Goal: Task Accomplishment & Management: Manage account settings

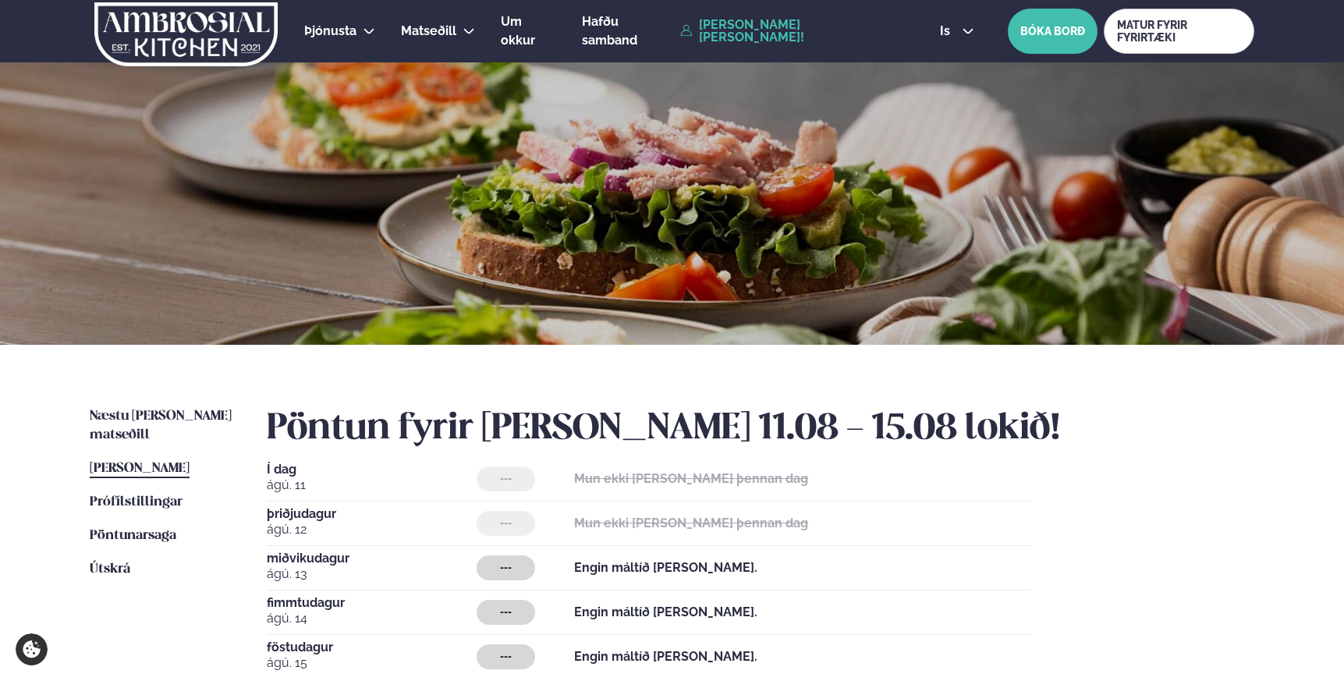
scroll to position [281, 0]
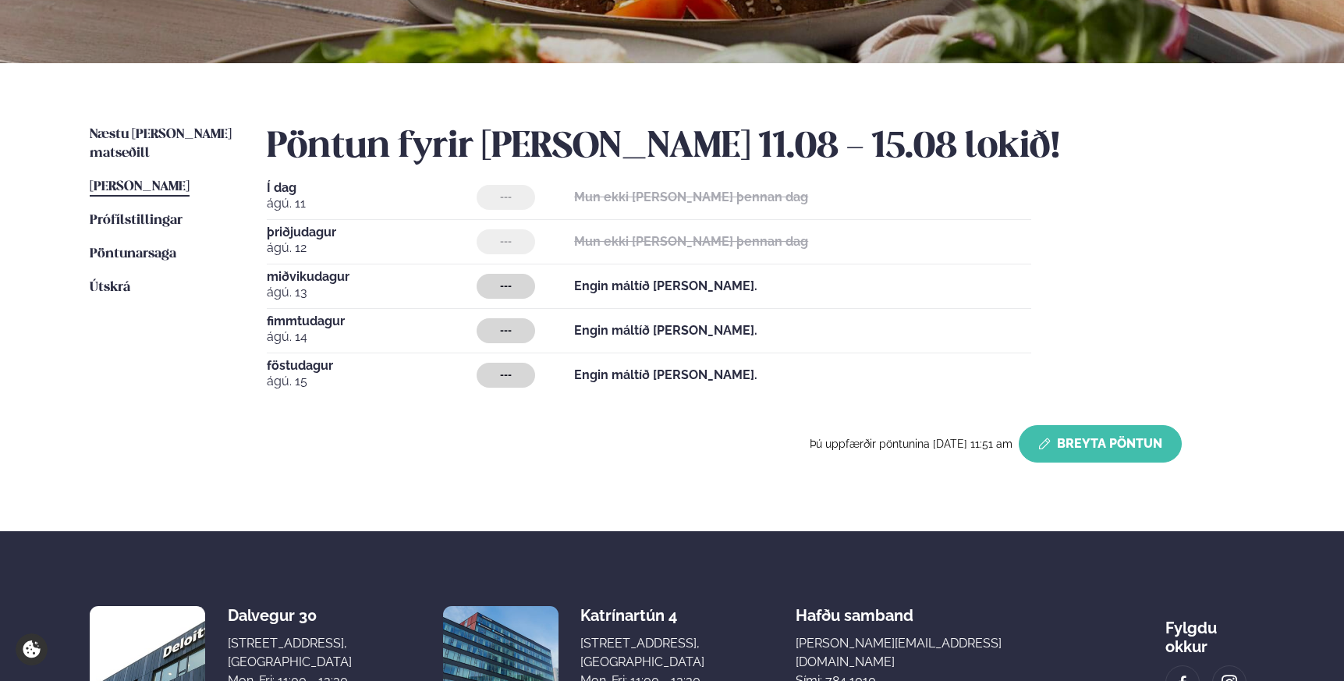
click at [1103, 449] on button "Breyta Pöntun" at bounding box center [1099, 443] width 163 height 37
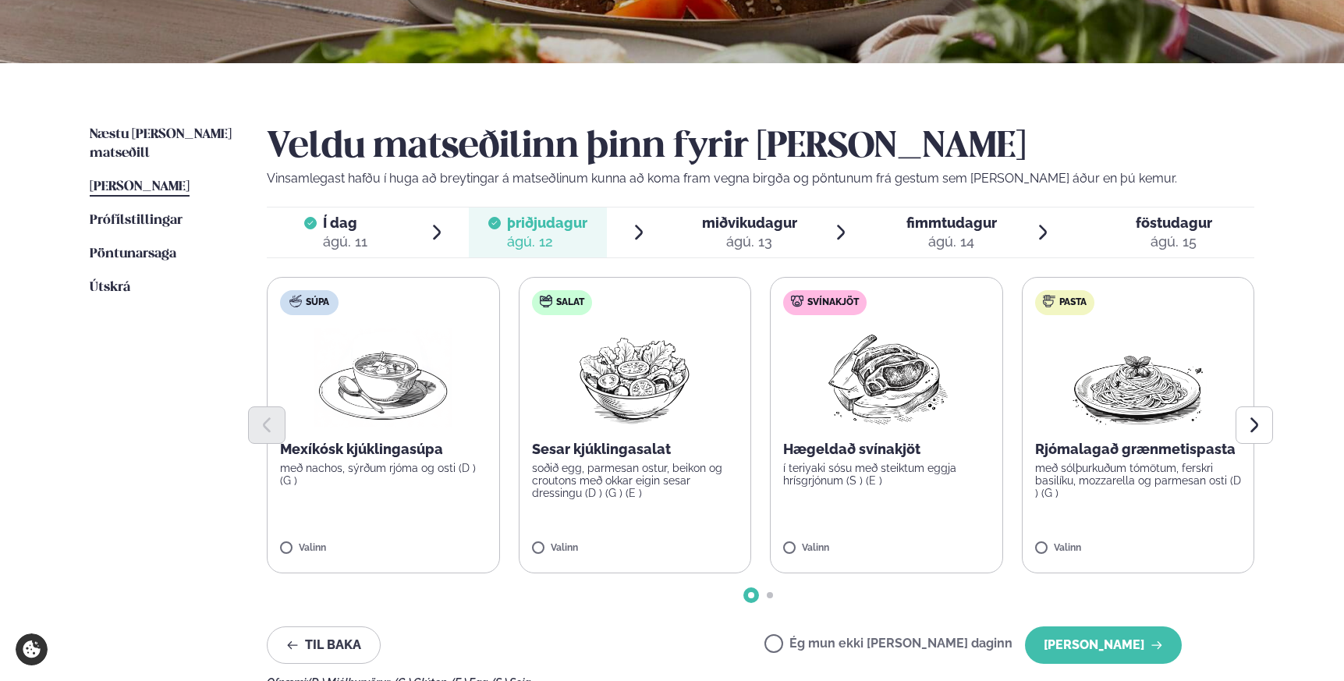
click at [691, 236] on div at bounding box center [689, 232] width 12 height 37
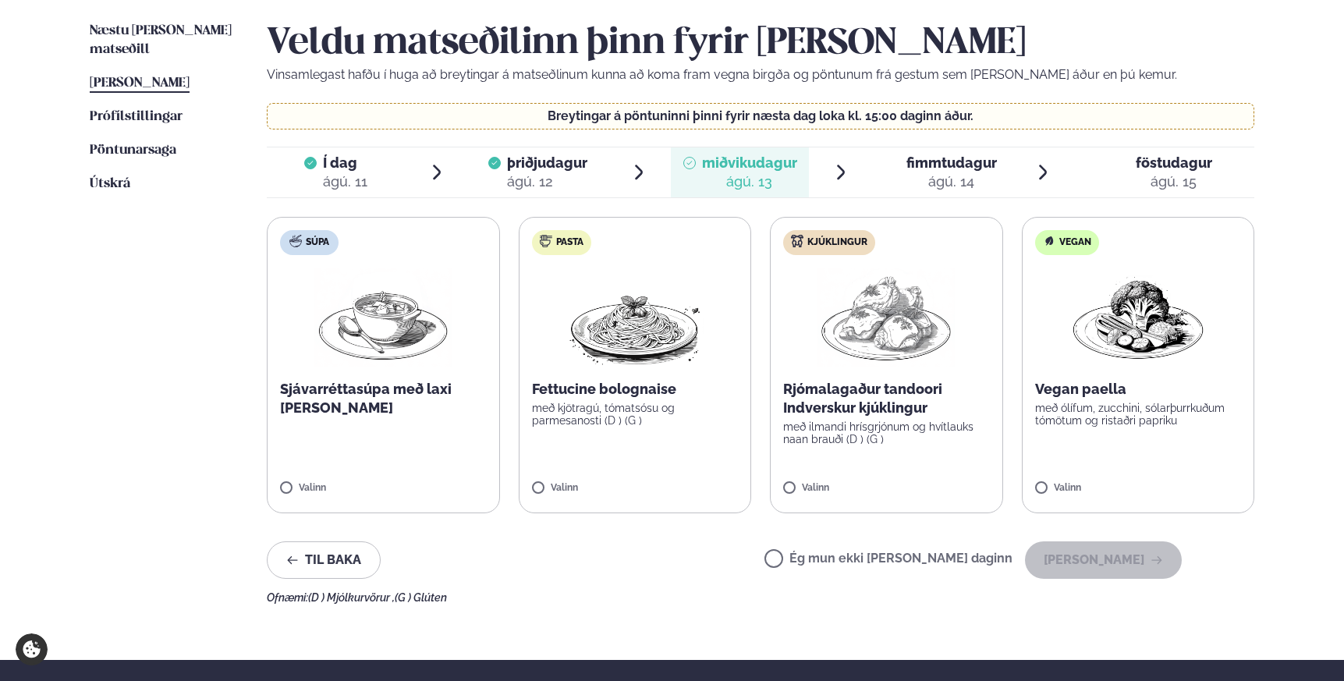
scroll to position [389, 0]
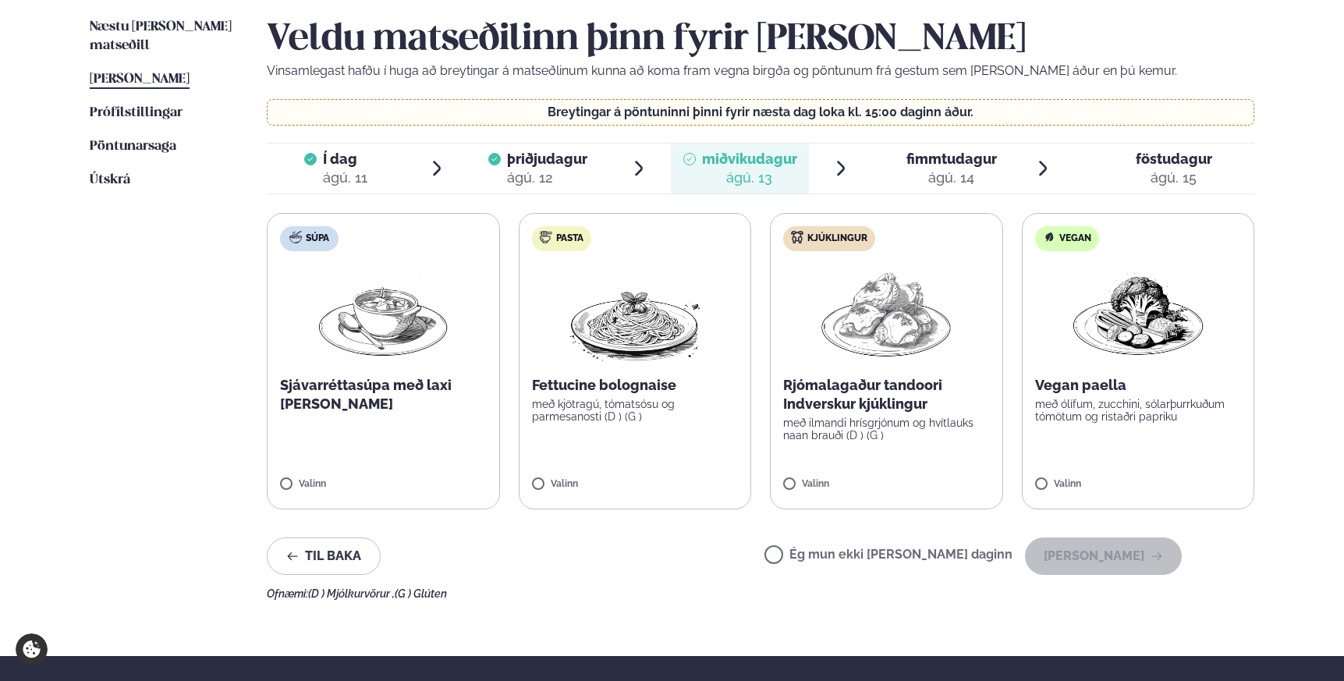
click at [350, 177] on div "ágú. 11" at bounding box center [345, 177] width 44 height 19
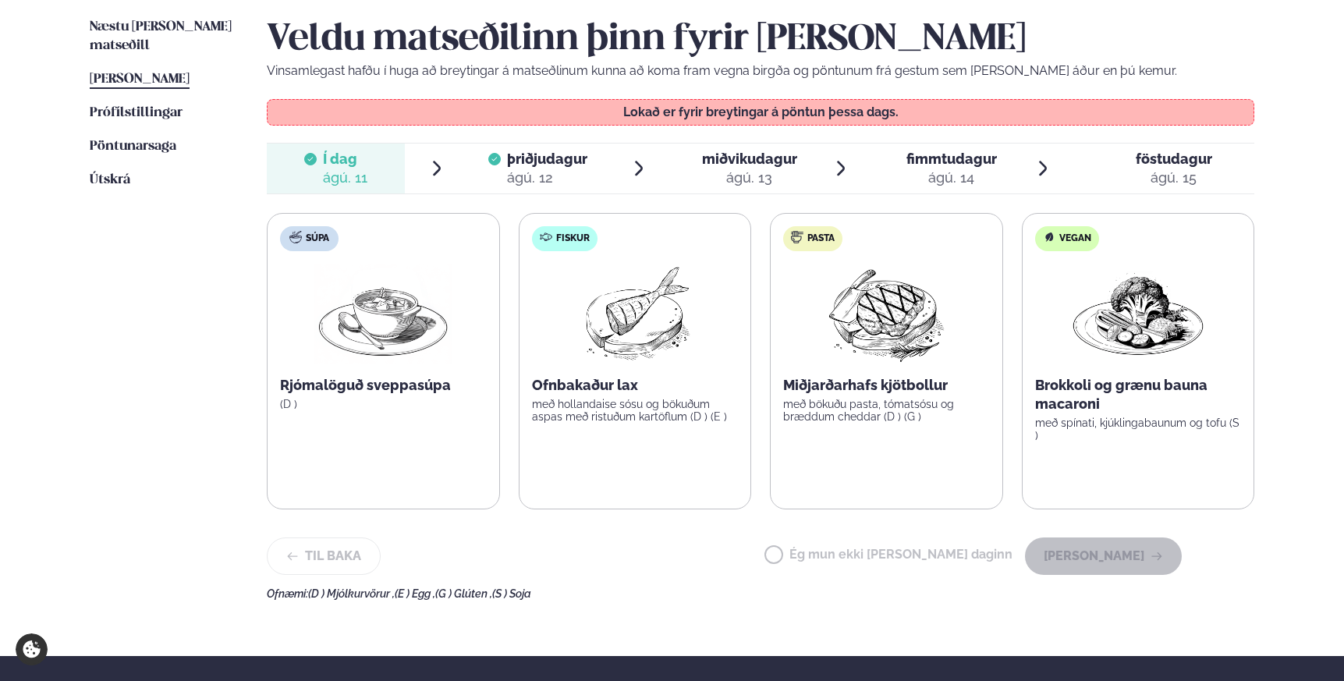
click at [521, 162] on span "þriðjudagur" at bounding box center [547, 158] width 80 height 16
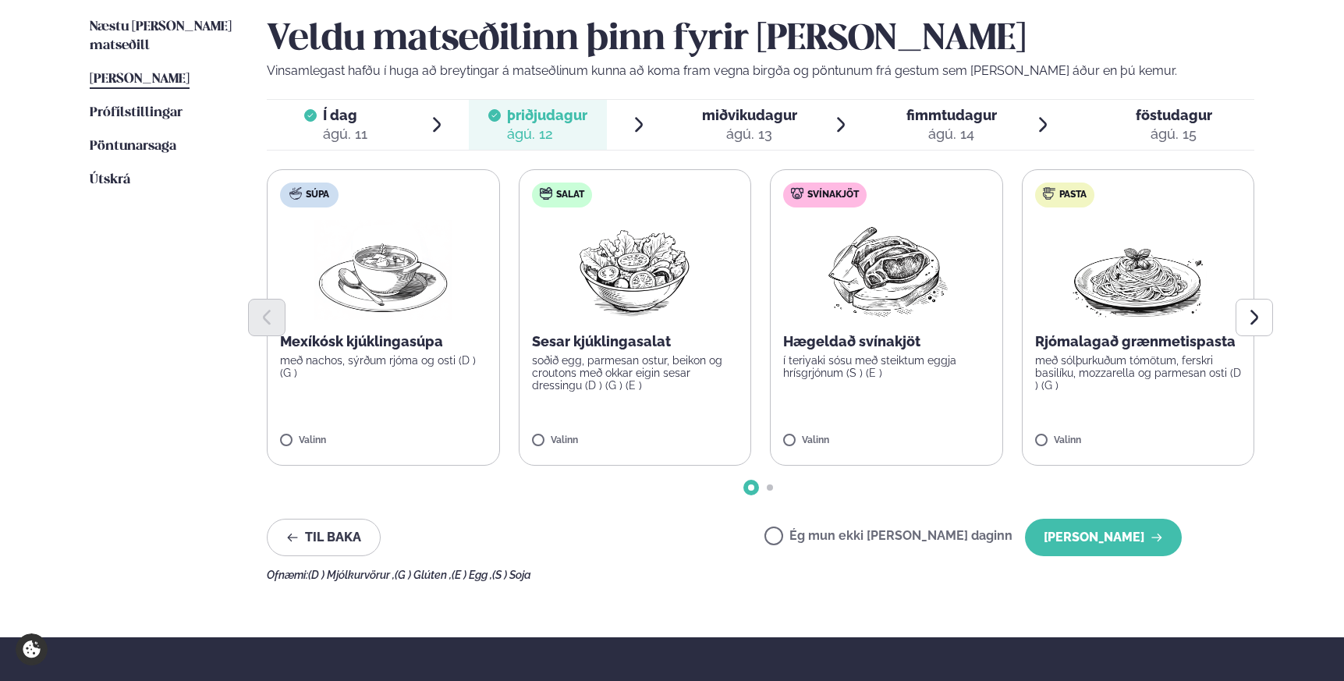
click at [748, 140] on div "ágú. 13" at bounding box center [749, 134] width 95 height 19
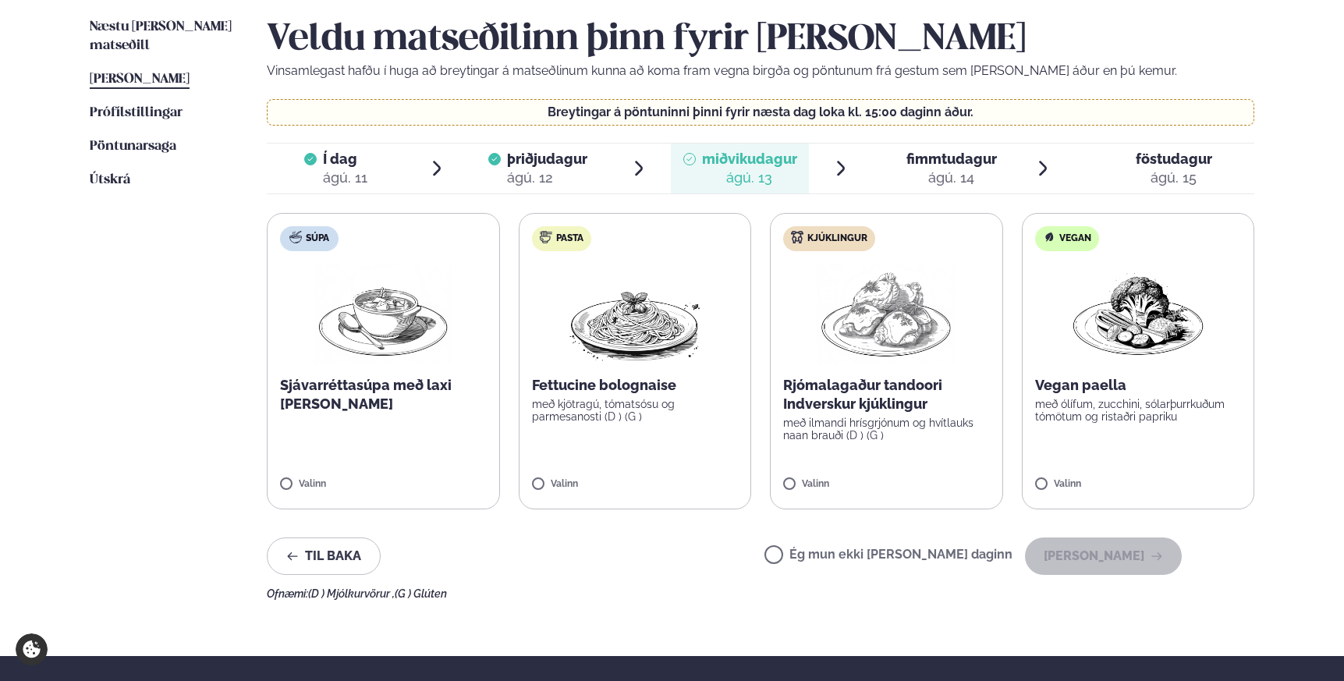
click at [907, 156] on span "fimmtudagur" at bounding box center [951, 158] width 90 height 16
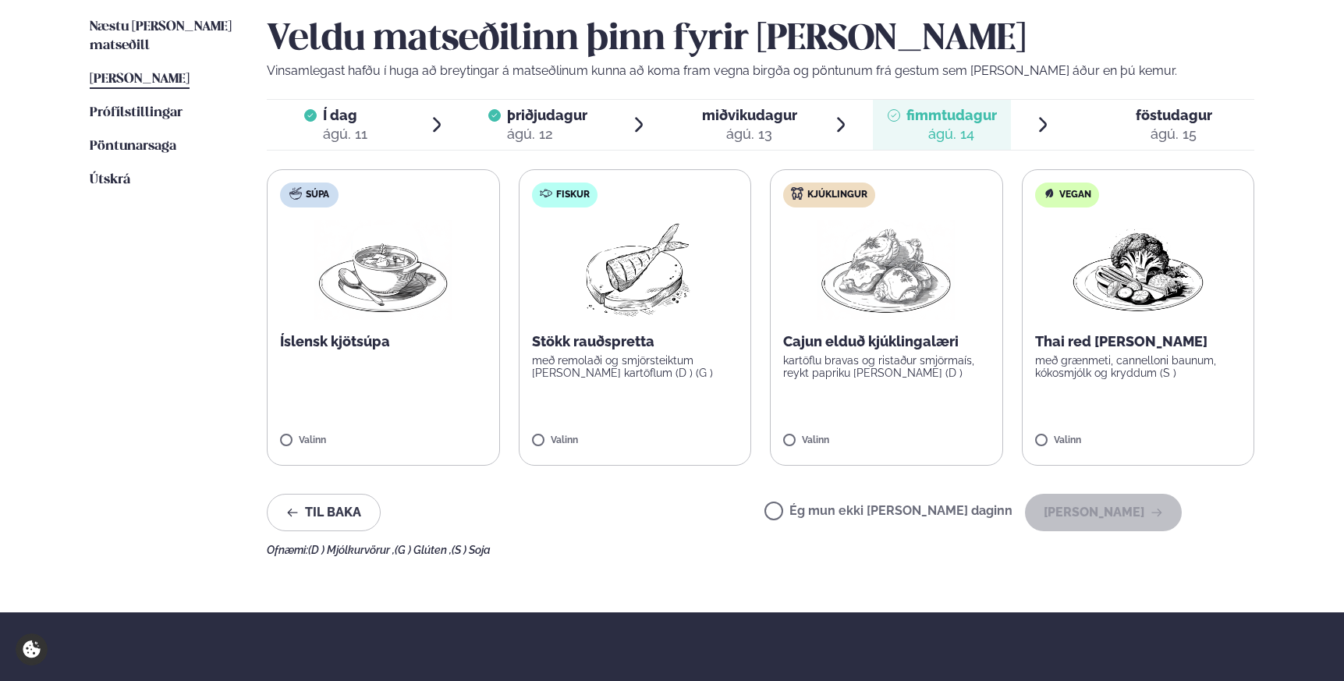
click at [1206, 148] on span "föstudagur fös. [DATE]" at bounding box center [1164, 125] width 179 height 50
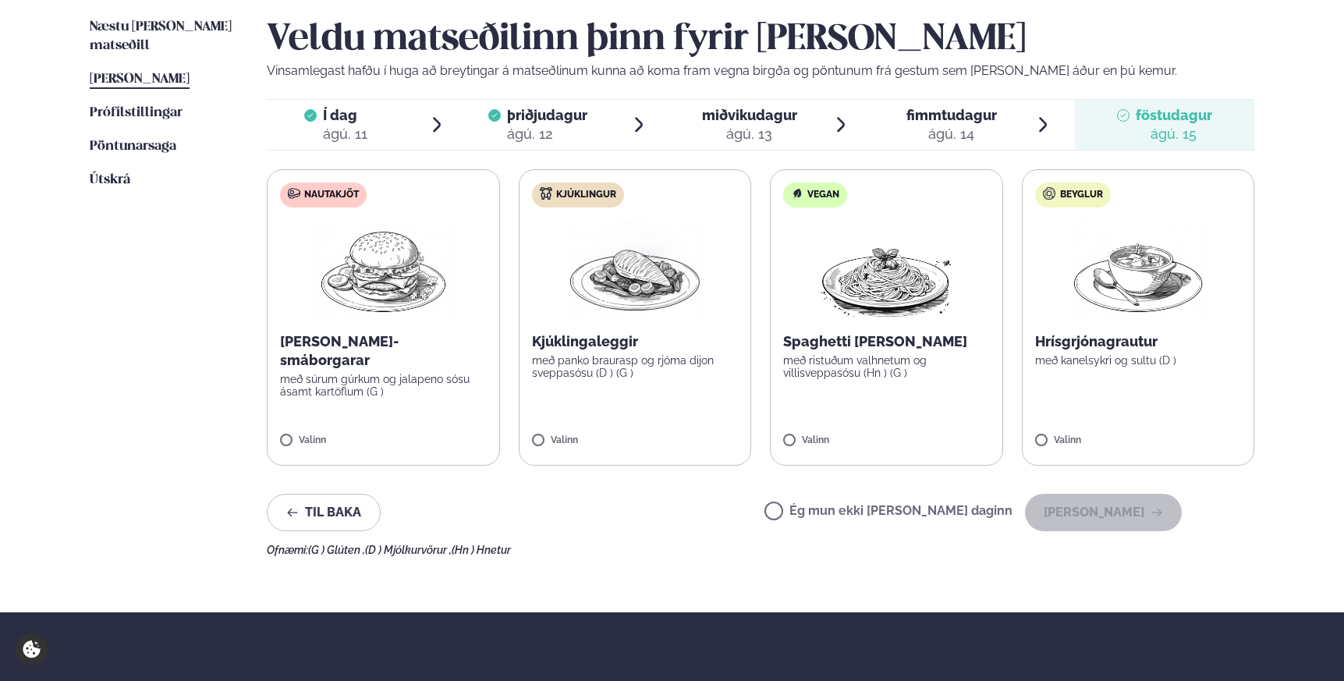
click at [689, 133] on div at bounding box center [689, 124] width 12 height 37
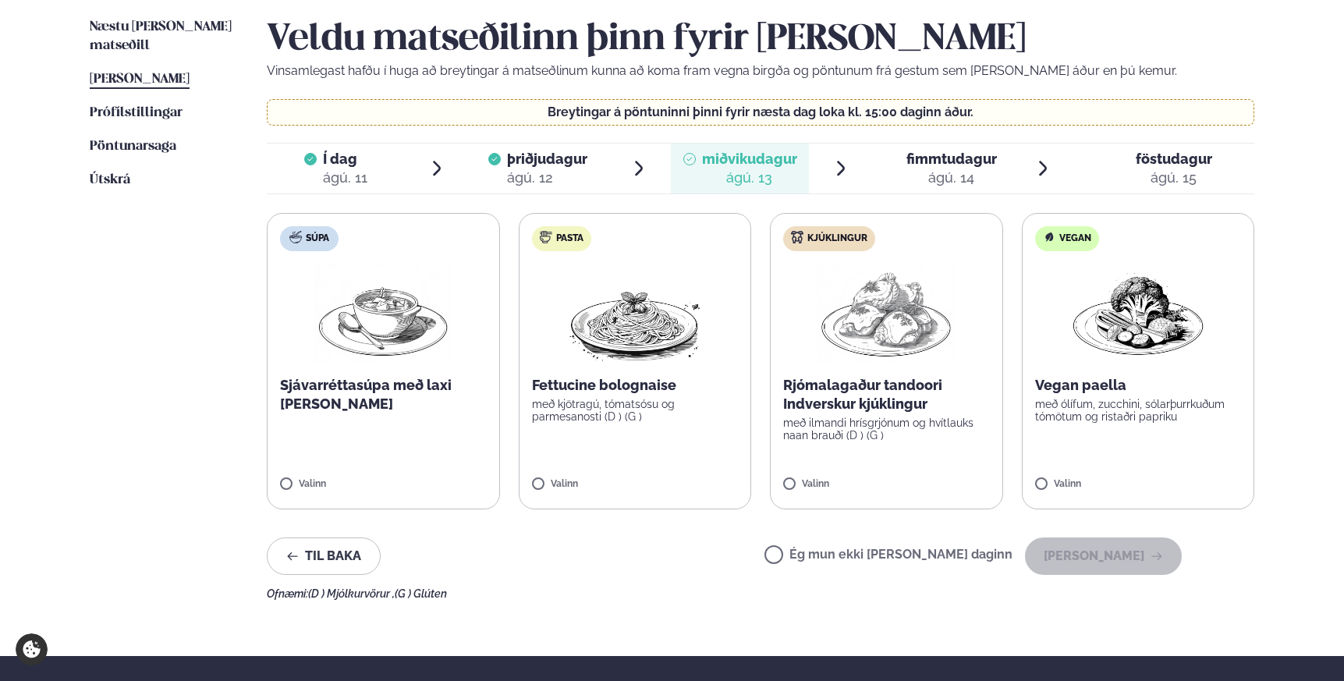
click at [894, 165] on div at bounding box center [893, 168] width 12 height 37
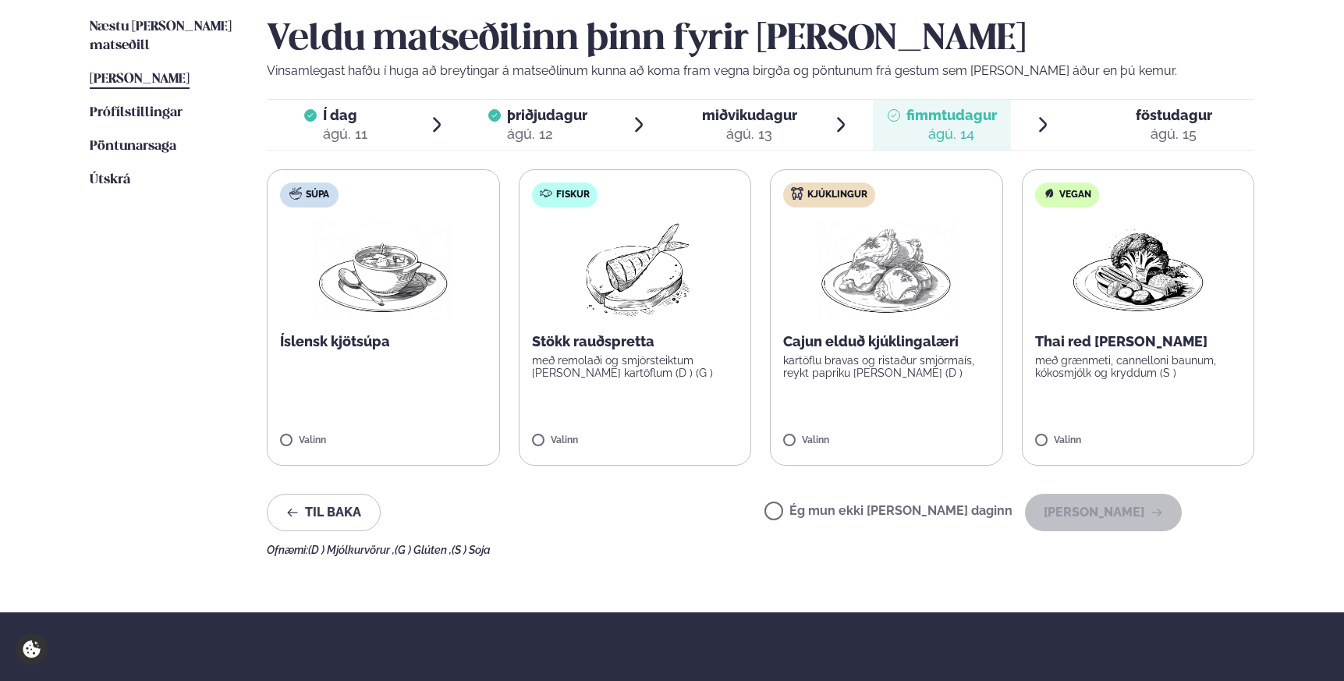
click at [1087, 126] on span "föstudagur fös. [DATE]" at bounding box center [1164, 125] width 179 height 50
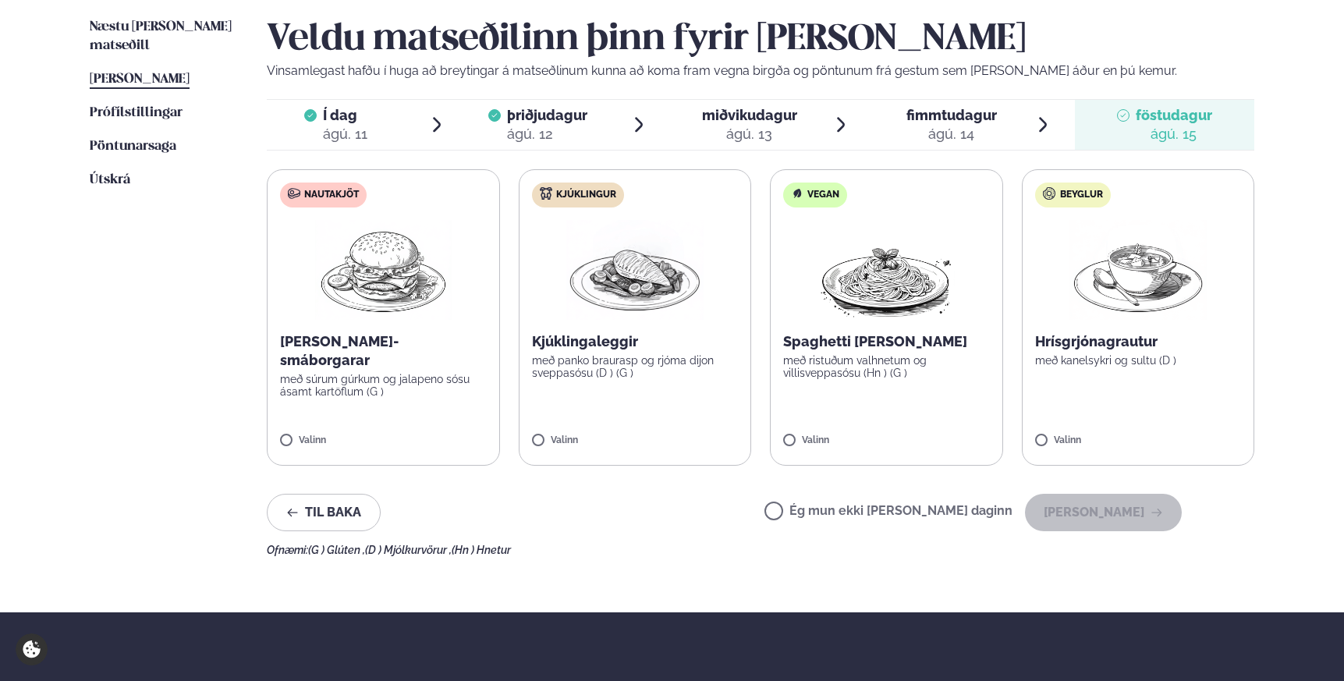
click at [1017, 126] on li "fimmtudagur fim. [DATE]" at bounding box center [962, 125] width 179 height 50
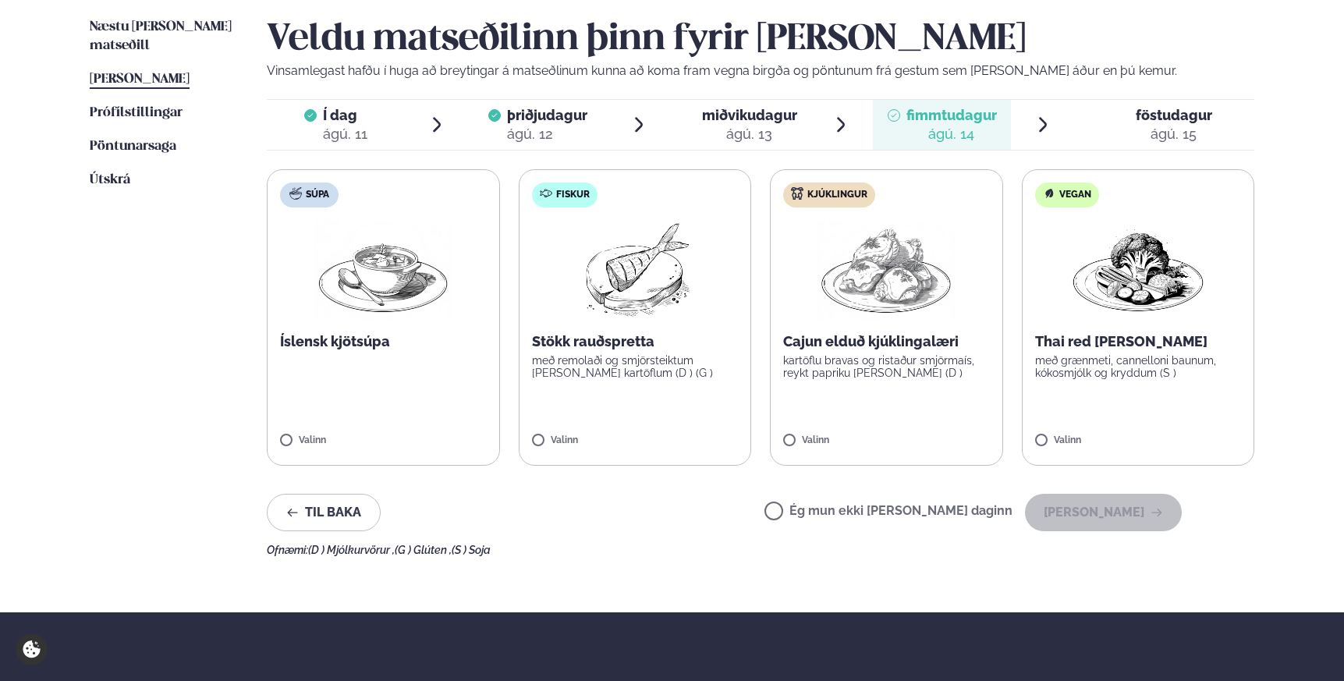
click at [763, 115] on span "miðvikudagur" at bounding box center [749, 115] width 95 height 16
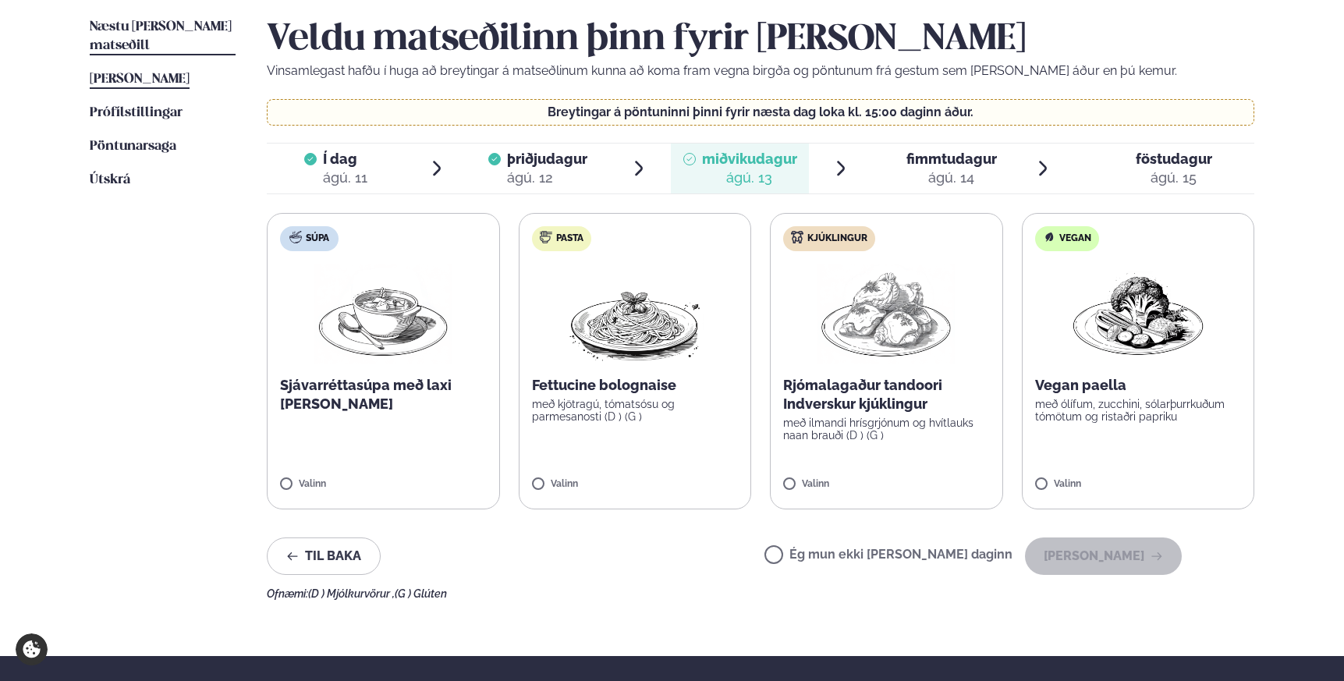
click at [91, 21] on span "Næstu [PERSON_NAME] matseðill" at bounding box center [161, 36] width 142 height 32
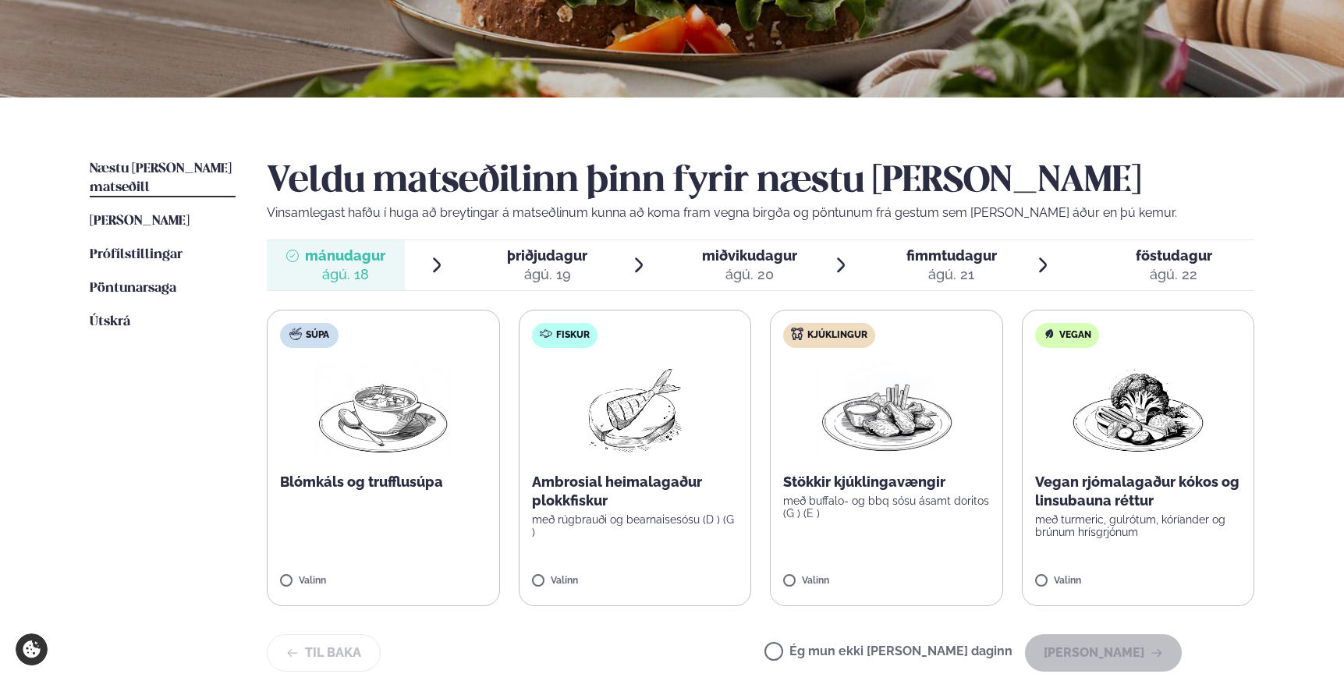
scroll to position [250, 0]
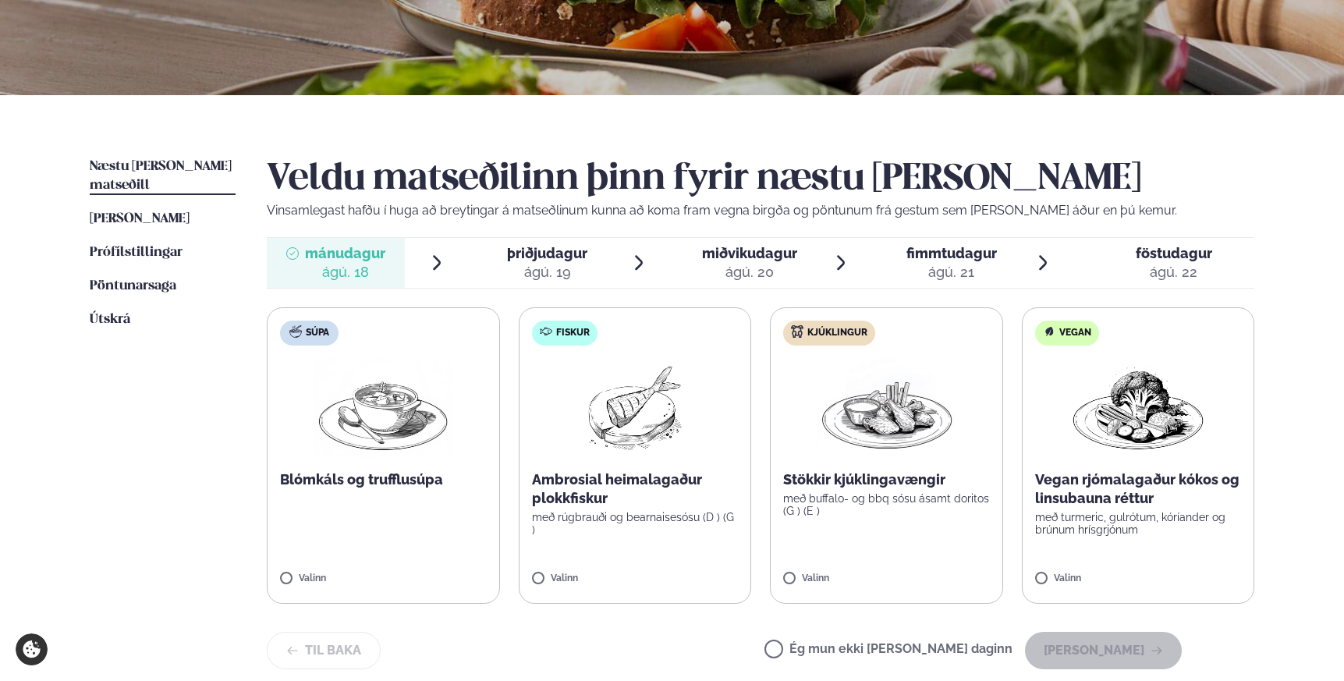
click at [560, 270] on div "ágú. 19" at bounding box center [547, 272] width 80 height 19
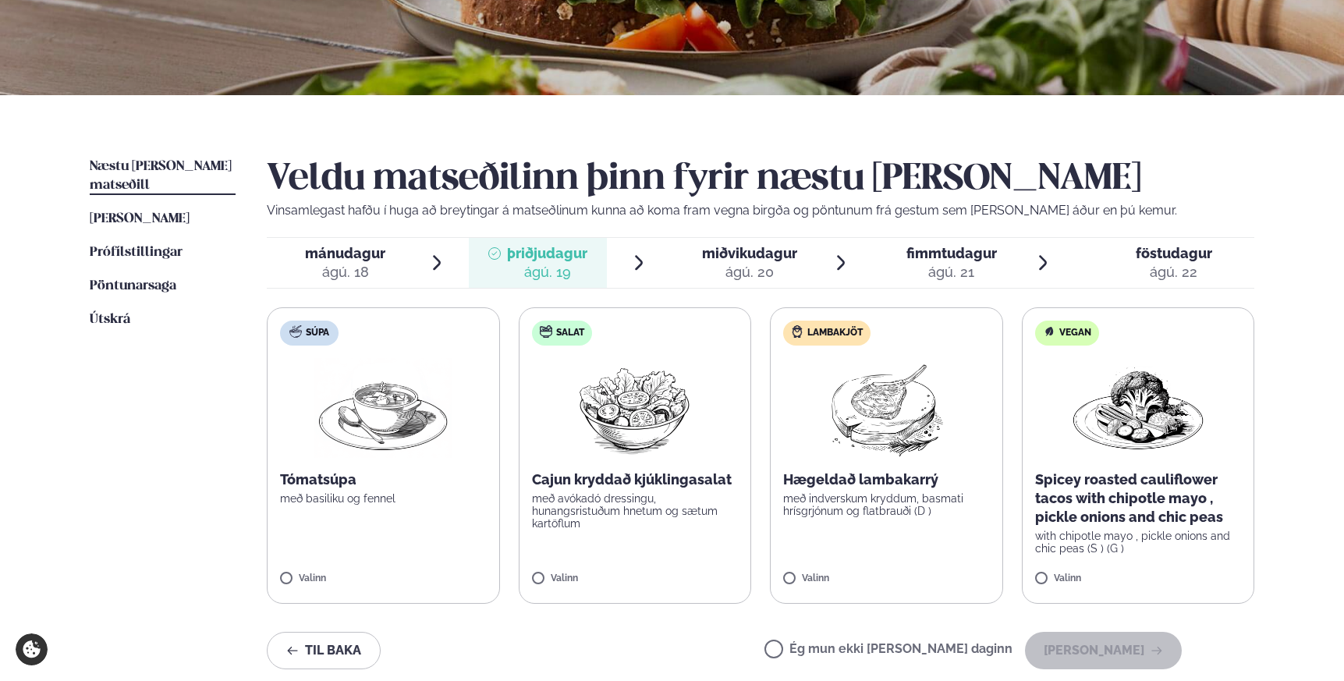
click at [692, 266] on div at bounding box center [689, 262] width 12 height 37
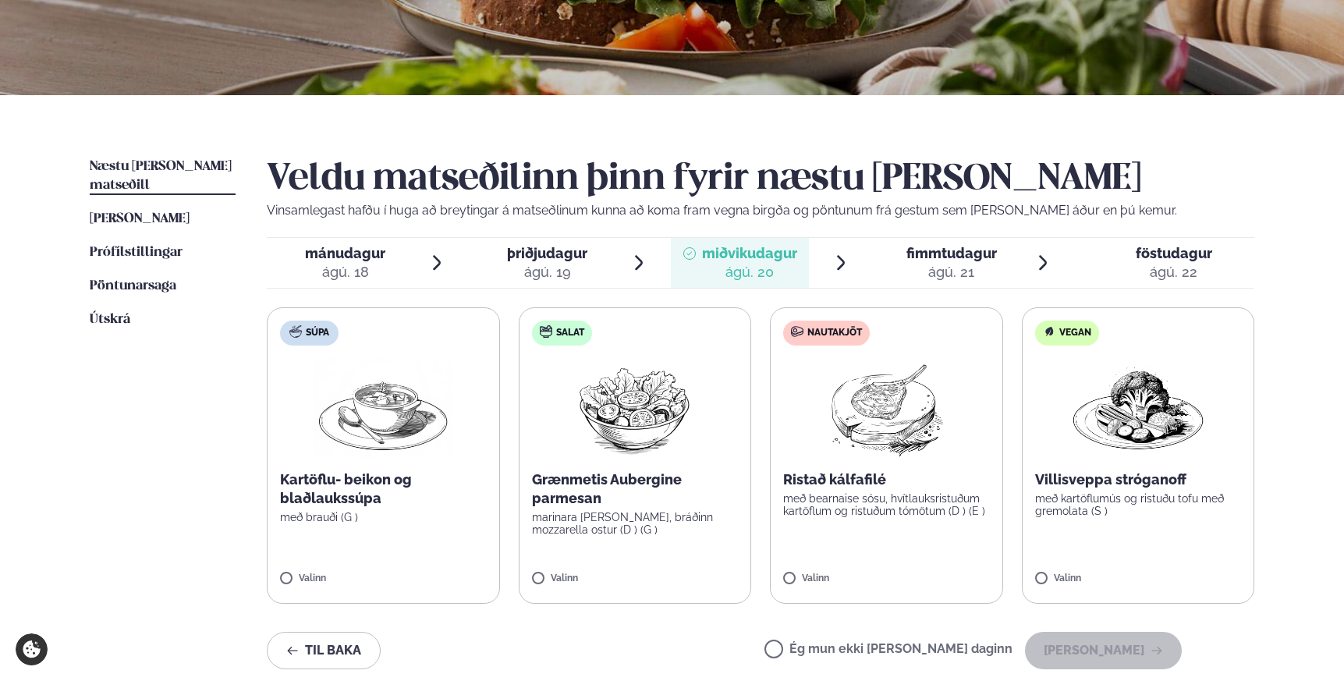
click at [565, 266] on div "ágú. 19" at bounding box center [547, 272] width 80 height 19
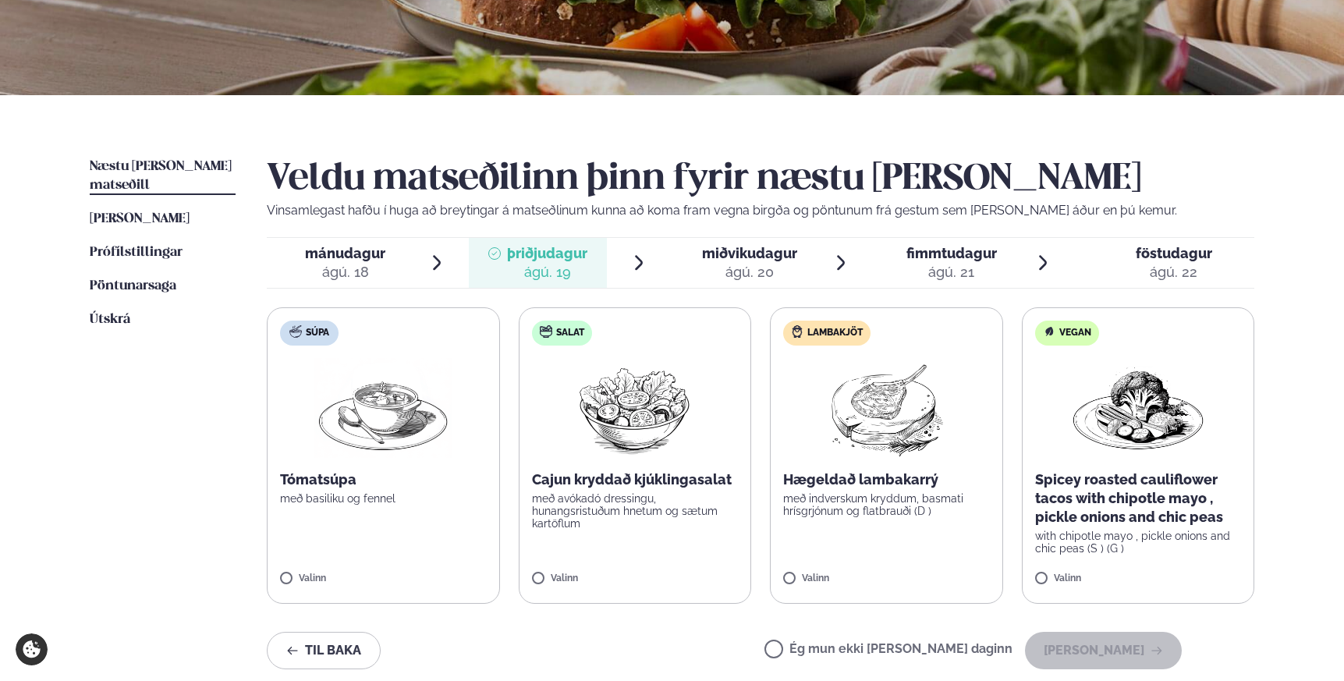
click at [743, 262] on div "miðvikudagur mið." at bounding box center [749, 253] width 95 height 19
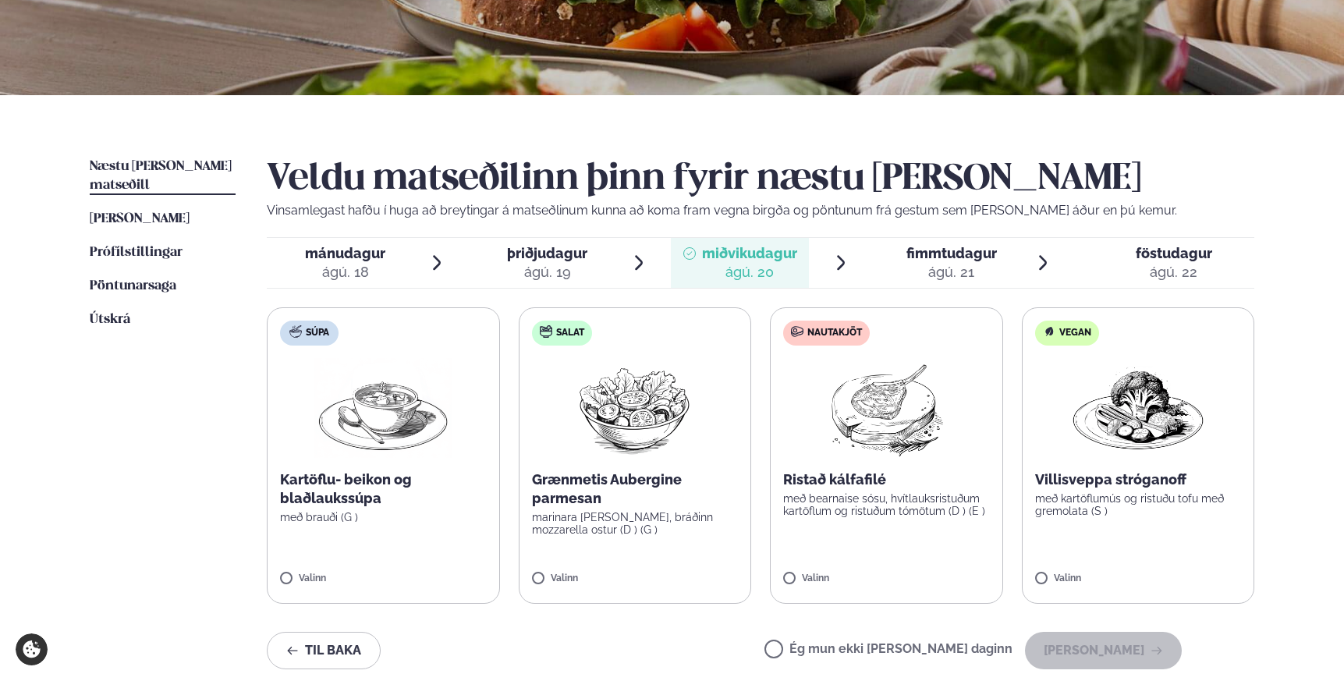
click at [951, 243] on span "fimmtudagur fim. [DATE]" at bounding box center [942, 263] width 138 height 50
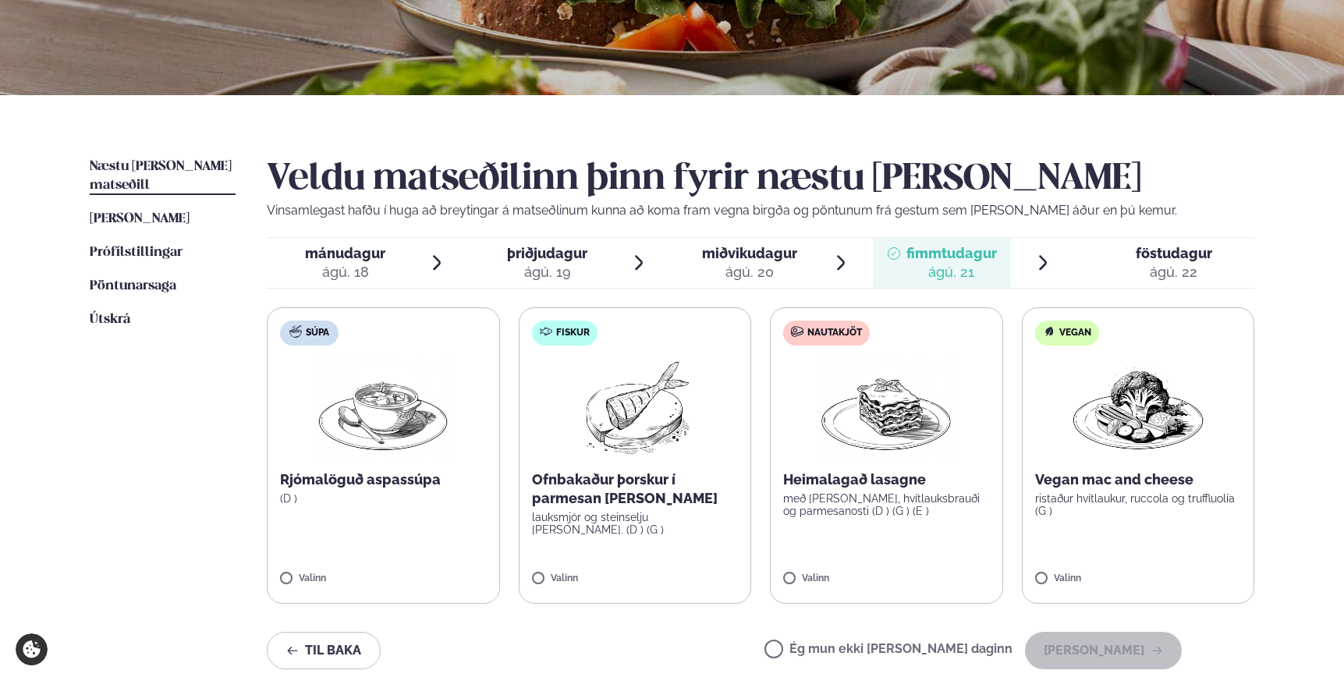
click at [1145, 264] on div "ágú. 22" at bounding box center [1173, 272] width 76 height 19
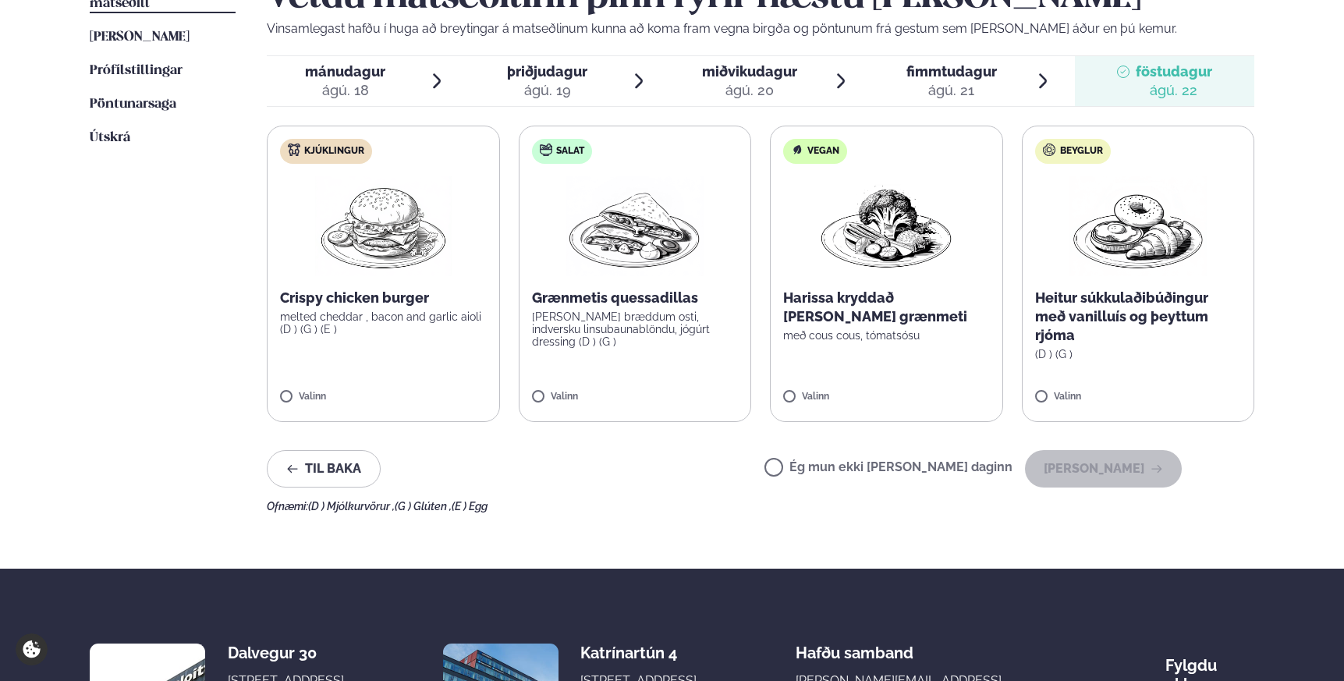
scroll to position [432, 0]
